Goal: Information Seeking & Learning: Find contact information

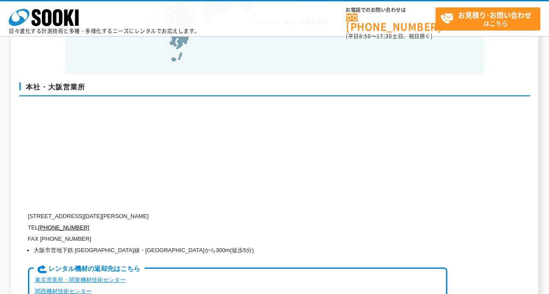
scroll to position [2056, 0]
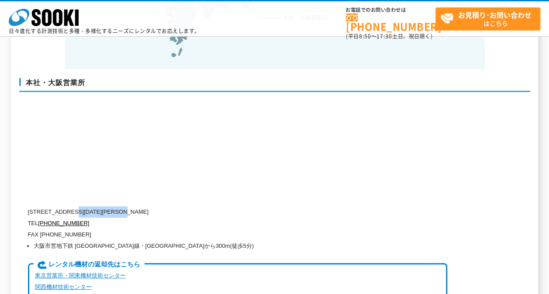
drag, startPoint x: 83, startPoint y: 193, endPoint x: 148, endPoint y: 193, distance: 65.0
click at [148, 206] on p "[STREET_ADDRESS][DATE][PERSON_NAME]" at bounding box center [237, 211] width 419 height 11
copy p "[STREET_ADDRESS][DATE]"
click at [187, 218] on p "TEL [PHONE_NUMBER]" at bounding box center [237, 223] width 419 height 11
drag, startPoint x: 152, startPoint y: 193, endPoint x: 202, endPoint y: 192, distance: 49.8
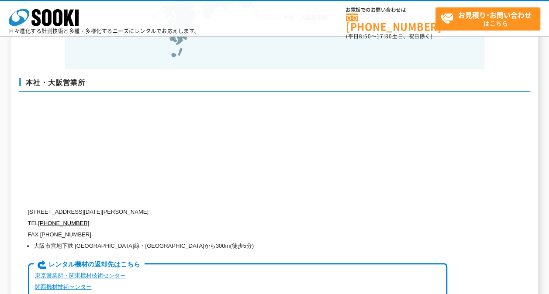
click at [202, 206] on p "[STREET_ADDRESS][DATE][PERSON_NAME]" at bounding box center [237, 211] width 419 height 11
copy p "[PERSON_NAME][STREET_ADDRESS]"
click at [92, 241] on li "大阪市営地下鉄 [GEOGRAPHIC_DATA]線・[GEOGRAPHIC_DATA]から300m(徒歩5分)" at bounding box center [240, 246] width 413 height 11
drag, startPoint x: 124, startPoint y: 227, endPoint x: 162, endPoint y: 225, distance: 37.2
click at [162, 241] on li "大阪市営地下鉄 [GEOGRAPHIC_DATA]線・[GEOGRAPHIC_DATA]から300m(徒歩5分)" at bounding box center [240, 246] width 413 height 11
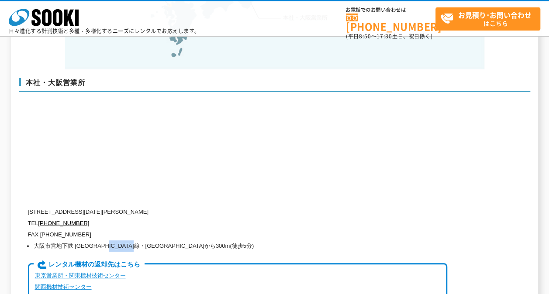
copy li "[GEOGRAPHIC_DATA]"
click at [317, 119] on div "本社・大阪営業所 [STREET_ADDRESS][DATE][PERSON_NAME] TEL [PHONE_NUMBER] FAX [PHONE_NUMB…" at bounding box center [274, 191] width 511 height 244
